Goal: Navigation & Orientation: Find specific page/section

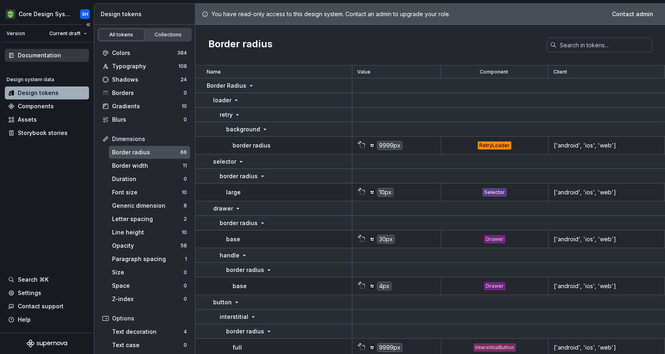
click at [30, 59] on div "Documentation" at bounding box center [39, 55] width 43 height 8
click at [25, 118] on div "Assets" at bounding box center [27, 120] width 19 height 8
